Goal: Check status: Check status

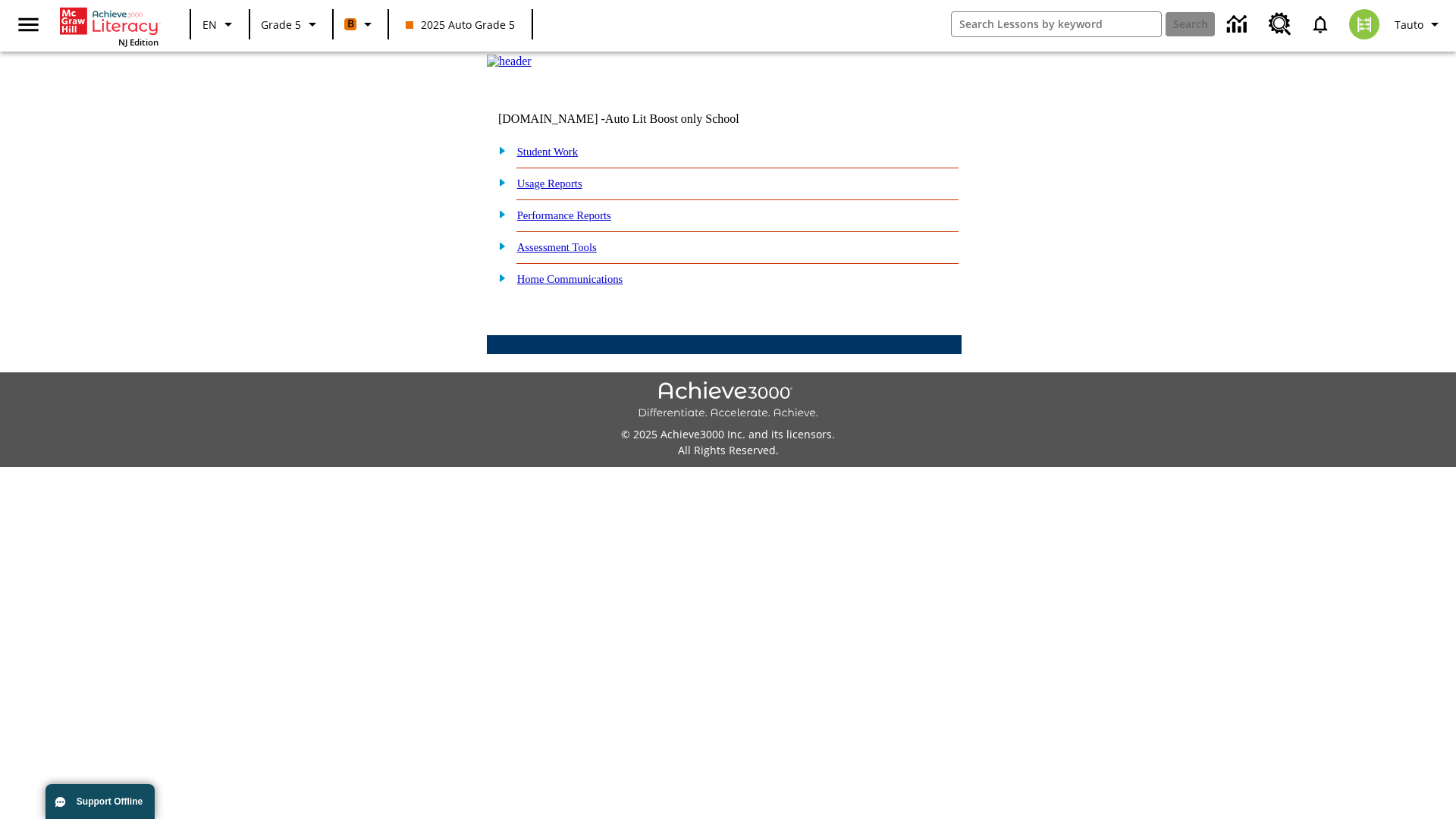
click at [557, 158] on link "Student Work" at bounding box center [548, 152] width 61 height 13
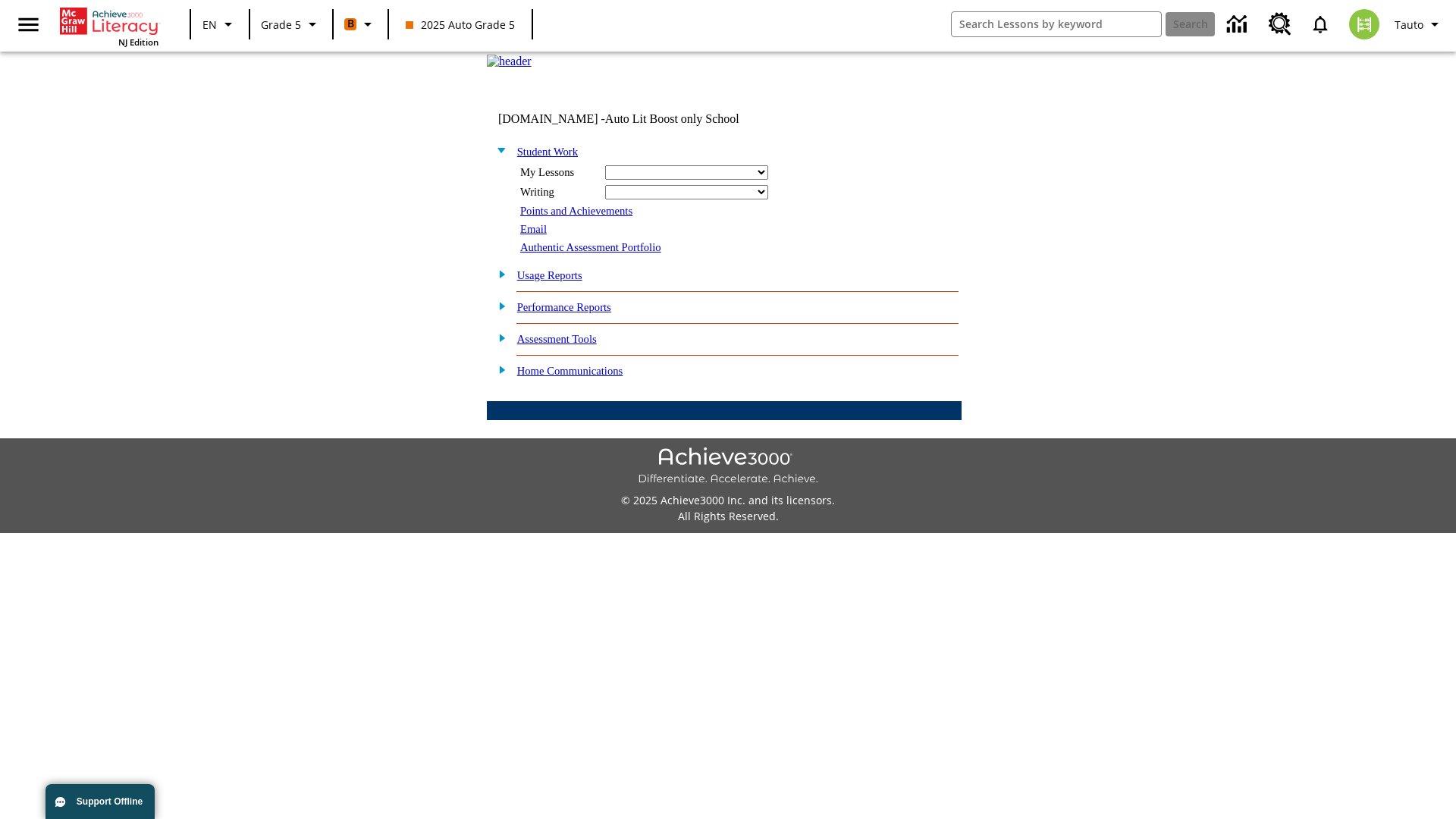
select select "/options/reports/?report_id=12&atype=1&section=2"
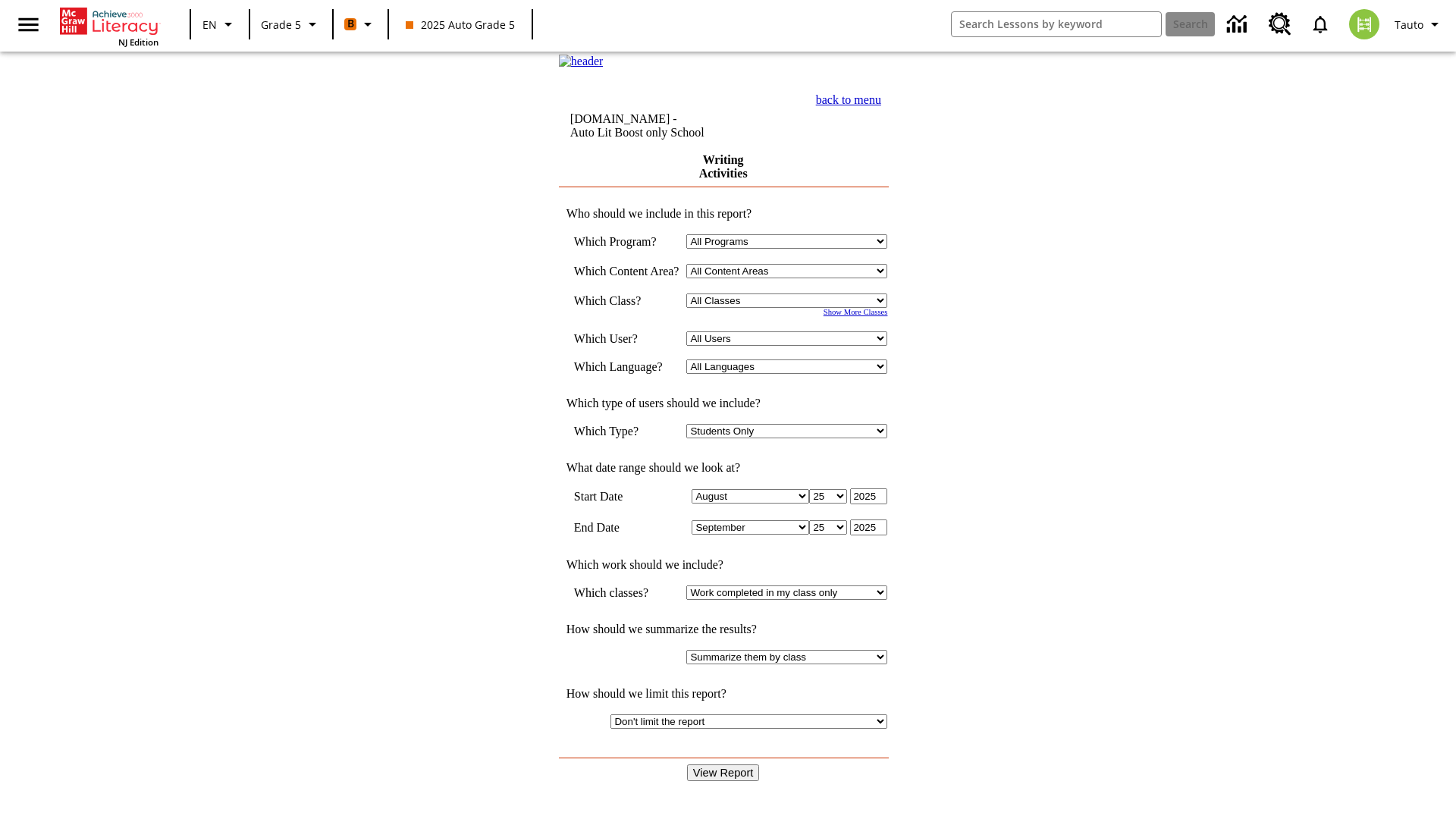
select select "11133131"
click at [792, 346] on select "All Users Cat, Sautoen Cat, Sautoes Cat, Sautoss Donotlogin, Sautoen Twoschools…" at bounding box center [786, 339] width 201 height 14
select select "21437107"
click at [725, 764] on input "View Report" at bounding box center [723, 772] width 73 height 16
